Goal: Task Accomplishment & Management: Use online tool/utility

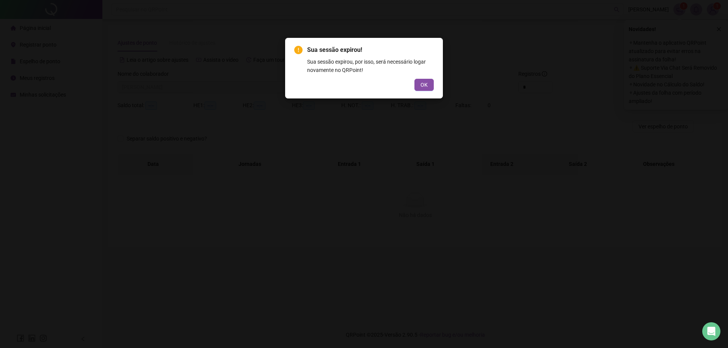
drag, startPoint x: 424, startPoint y: 82, endPoint x: 207, endPoint y: 79, distance: 216.9
click at [425, 81] on span "OK" at bounding box center [424, 85] width 7 height 8
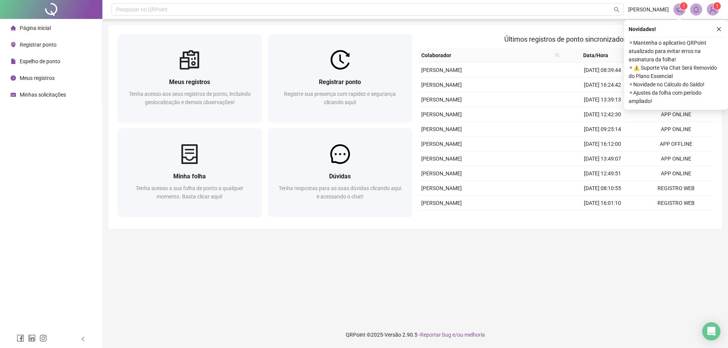
click at [36, 45] on span "Registrar ponto" at bounding box center [38, 45] width 37 height 6
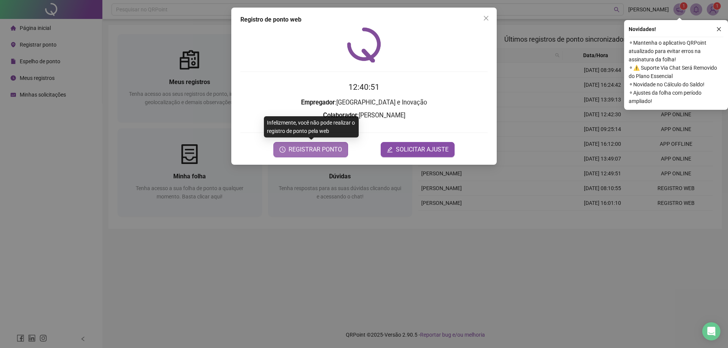
click at [312, 149] on span "REGISTRAR PONTO" at bounding box center [315, 149] width 53 height 9
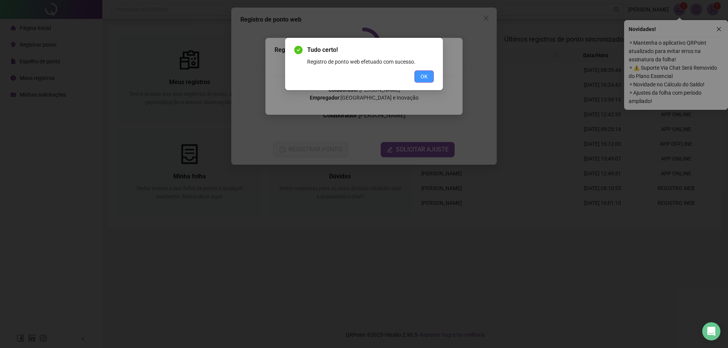
click at [425, 78] on span "OK" at bounding box center [424, 76] width 7 height 8
